Goal: Complete application form

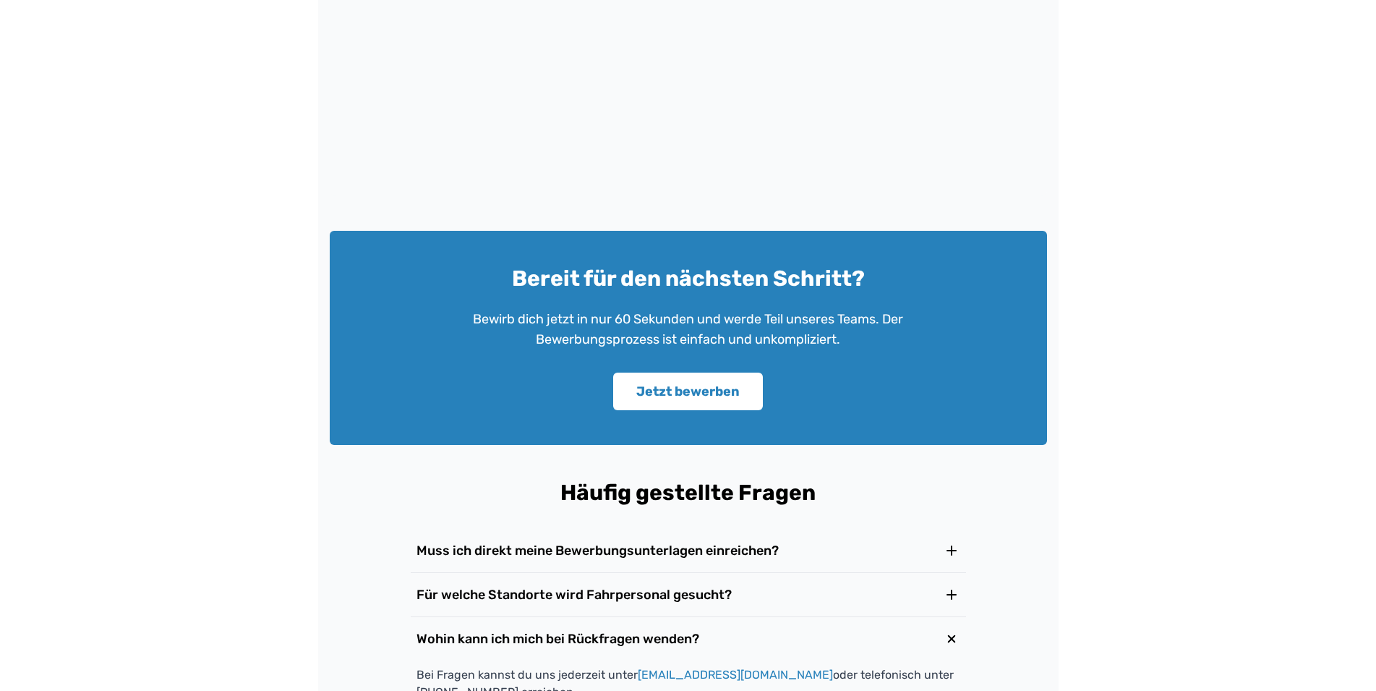
scroll to position [1959, 0]
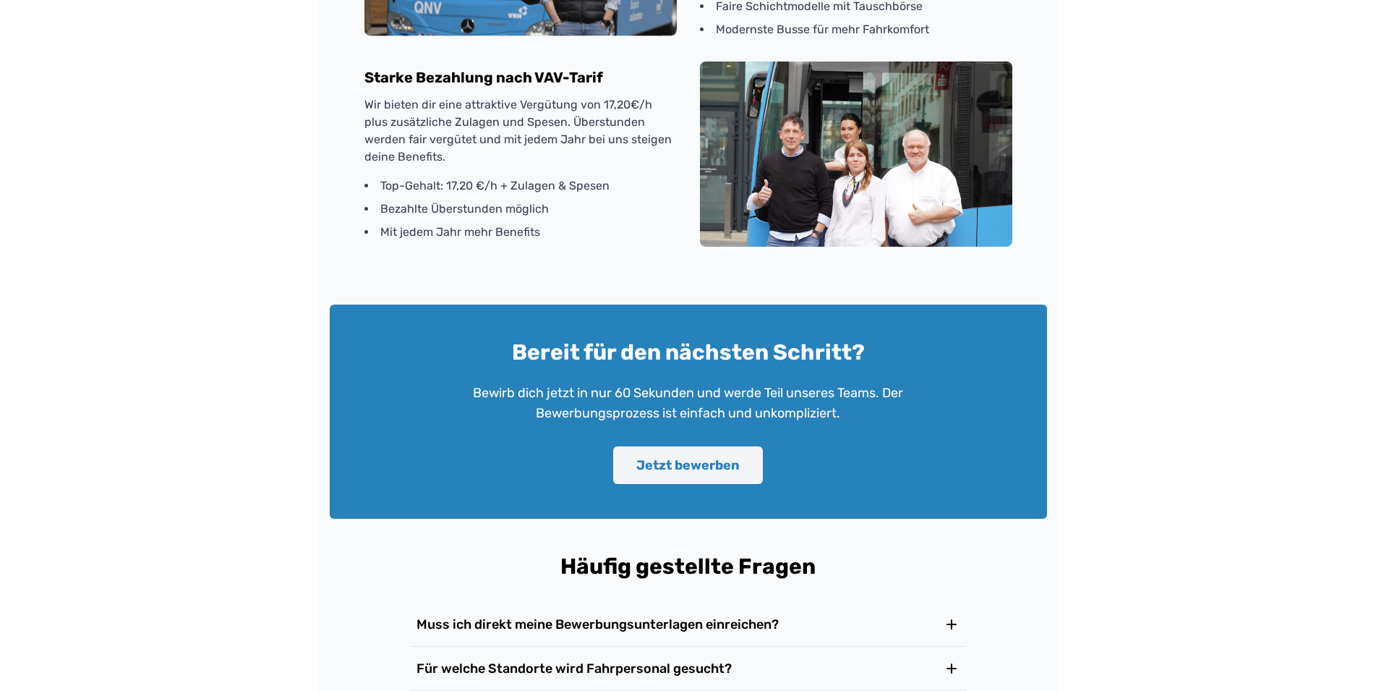
click at [733, 462] on button "Jetzt bewerben" at bounding box center [688, 465] width 150 height 38
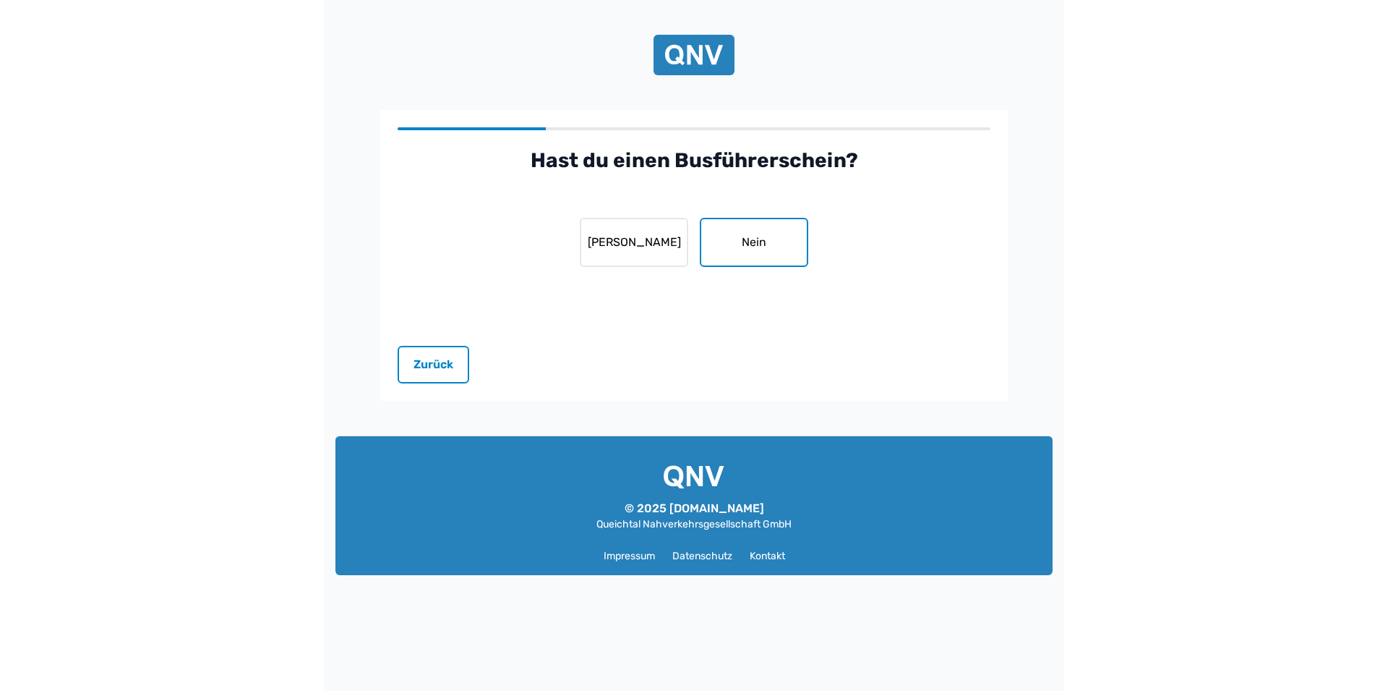
click at [753, 236] on button "Nein" at bounding box center [754, 242] width 108 height 49
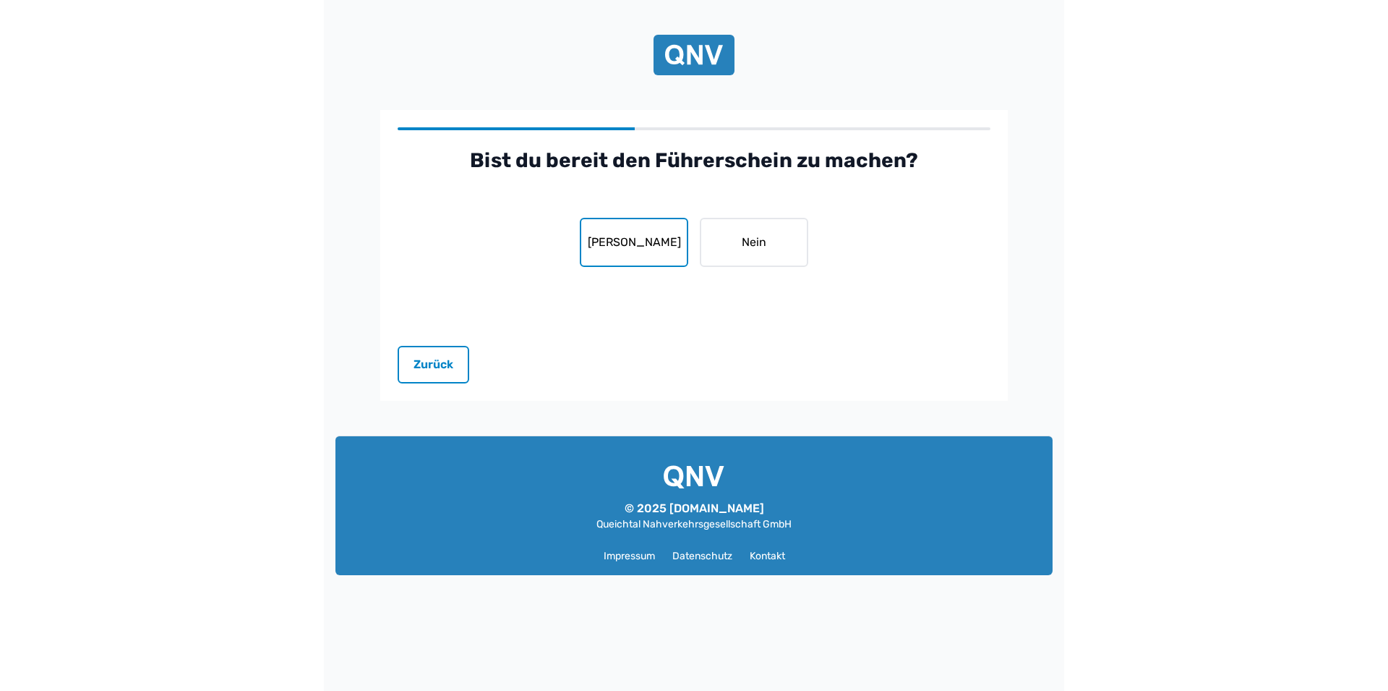
click at [649, 242] on button "[PERSON_NAME]" at bounding box center [634, 242] width 108 height 49
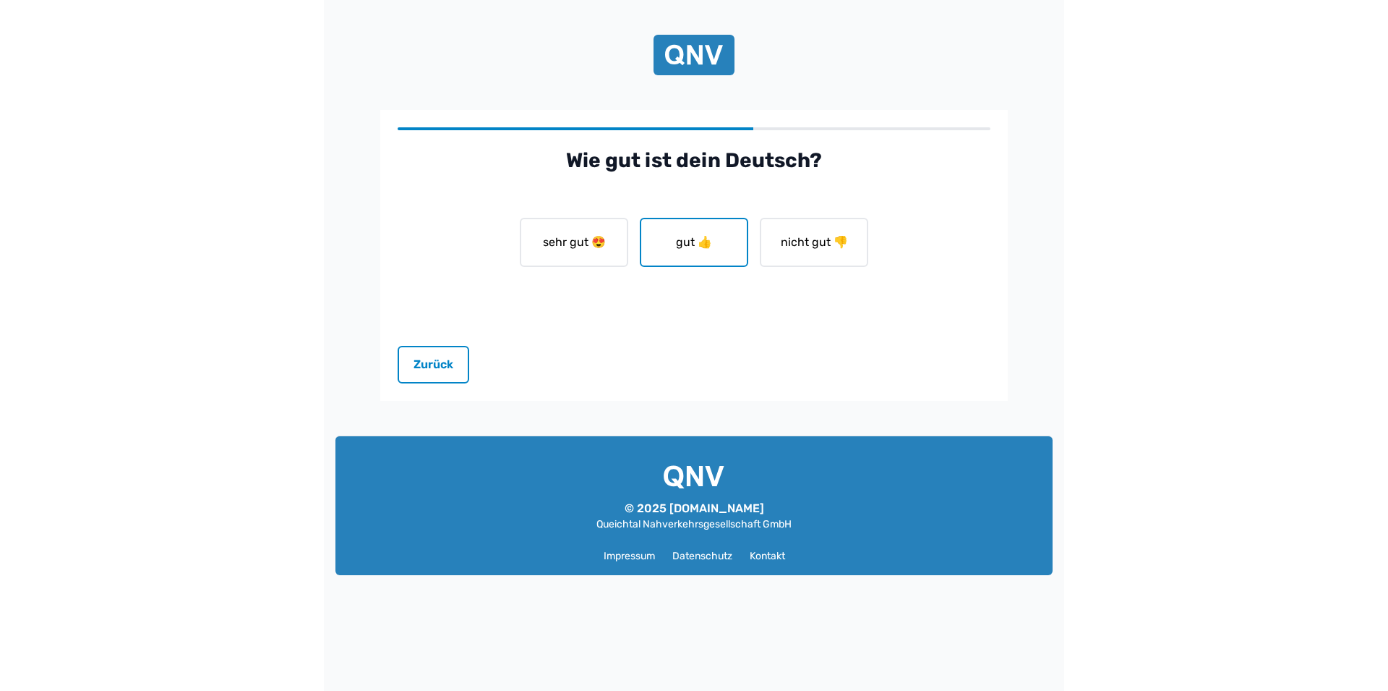
click at [701, 245] on button "gut 👍" at bounding box center [694, 242] width 108 height 49
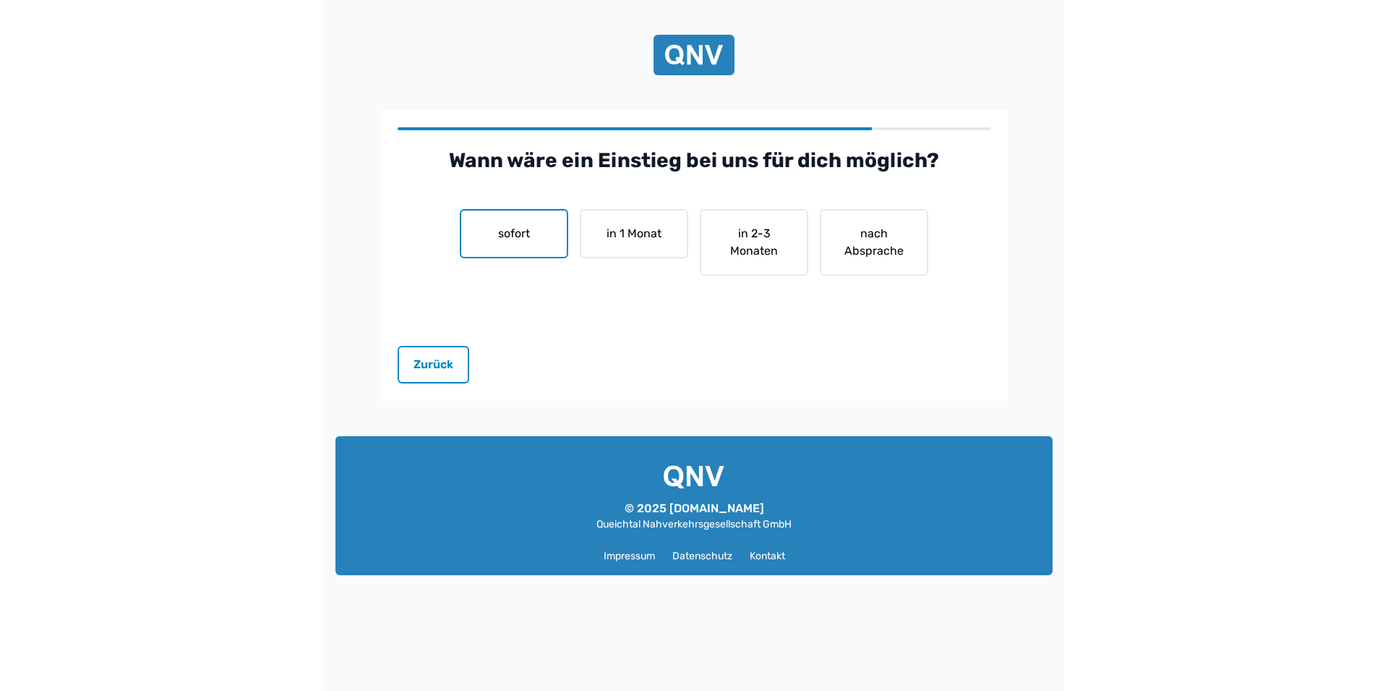
click at [517, 223] on button "sofort" at bounding box center [514, 233] width 108 height 49
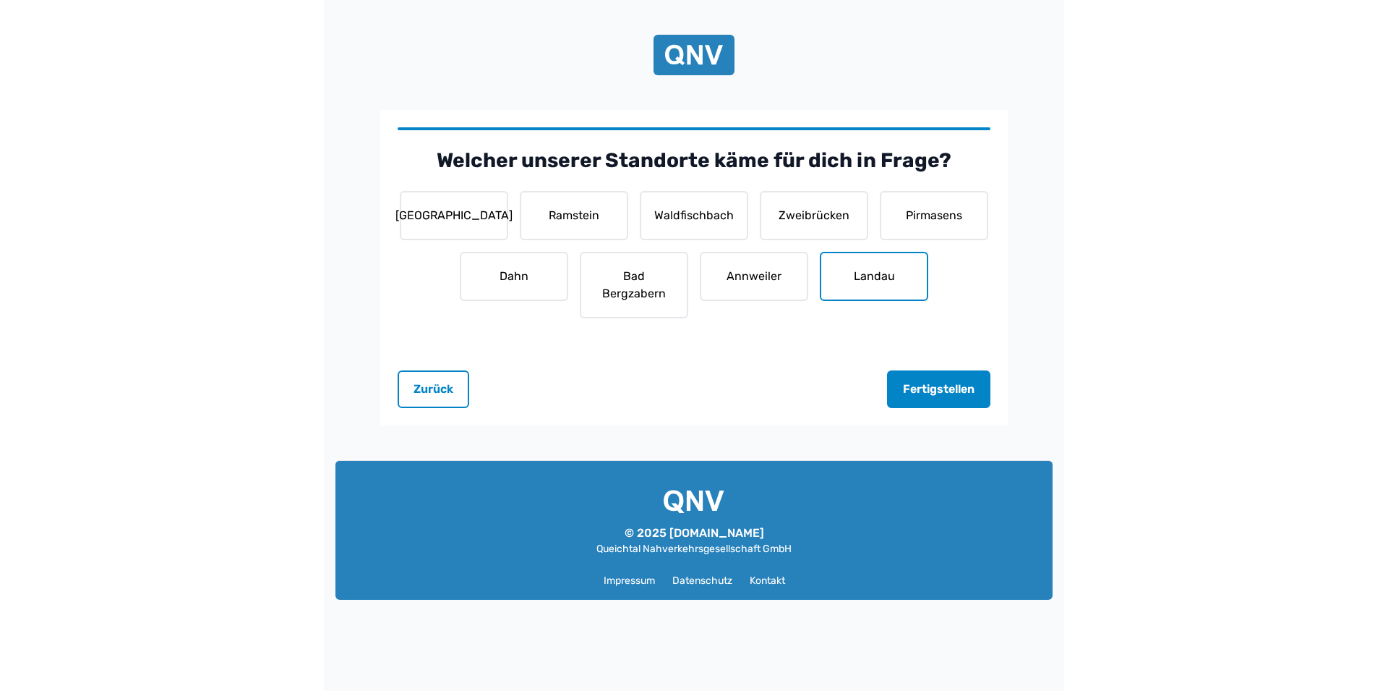
click at [842, 283] on button "Landau" at bounding box center [874, 276] width 108 height 49
click at [925, 396] on button "Fertigstellen" at bounding box center [938, 389] width 103 height 38
